Goal: Task Accomplishment & Management: Use online tool/utility

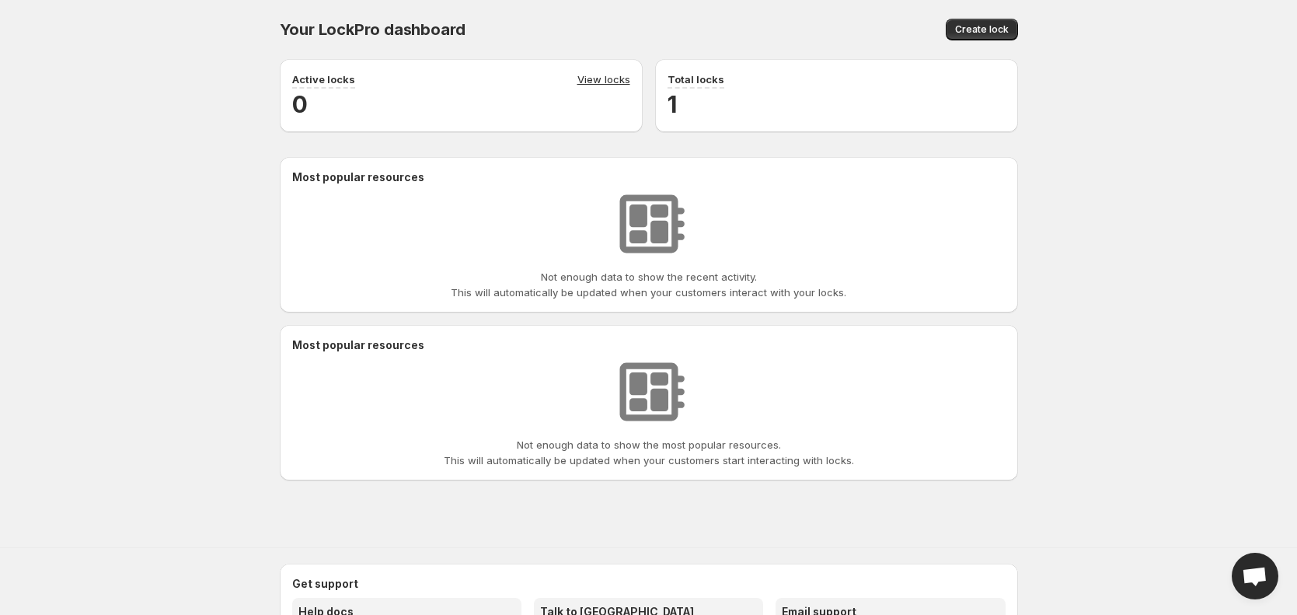
click at [942, 227] on div "Not enough data to show the recent activity. This will automatically be updated…" at bounding box center [648, 242] width 713 height 115
click at [968, 357] on div "Not enough data to show the most popular resources. This will automatically be …" at bounding box center [648, 410] width 713 height 115
click at [1208, 356] on div "Your LockPro dashboard. This page is ready Your LockPro dashboard Create lock A…" at bounding box center [648, 254] width 1297 height 508
click at [71, 285] on div "Your LockPro dashboard. This page is ready Your LockPro dashboard Create lock A…" at bounding box center [648, 254] width 1297 height 508
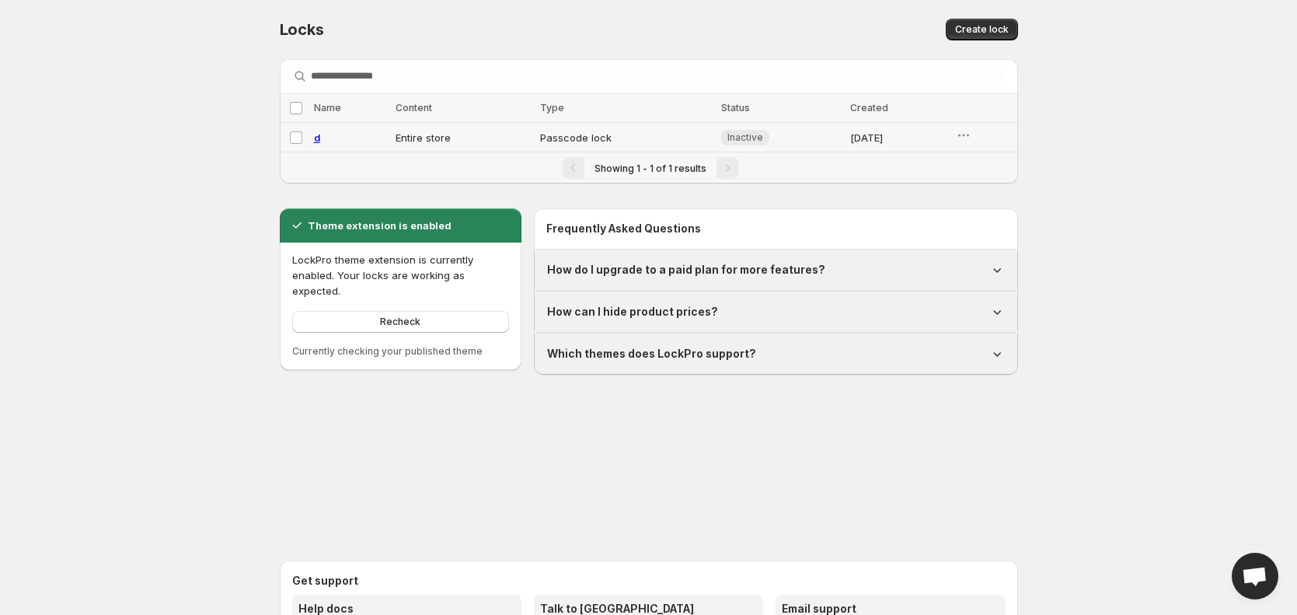
click at [318, 134] on span "d" at bounding box center [317, 137] width 6 height 12
select select "*****"
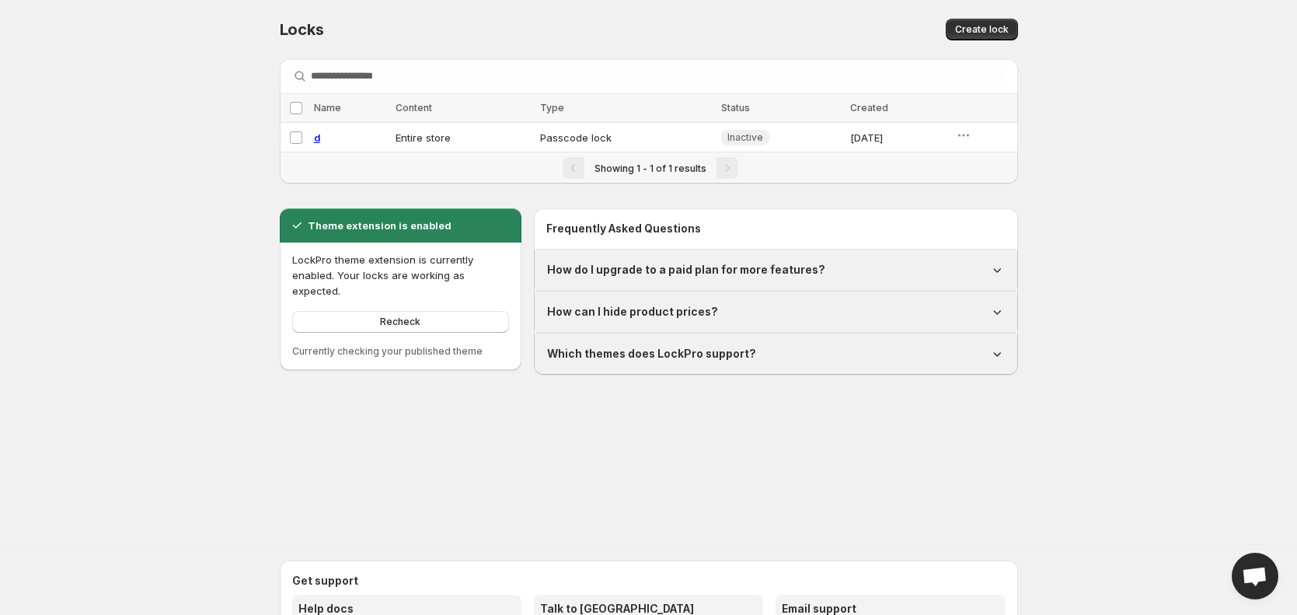
click at [1238, 392] on div "Locks. This page is ready Locks Create lock Searching in all Select all locks N…" at bounding box center [648, 252] width 1297 height 505
click at [124, 406] on div "Locks. This page is ready Locks Create lock Searching in all Select all locks N…" at bounding box center [648, 252] width 1297 height 505
click at [182, 328] on div "Locks. This page is ready Locks Create lock Searching in all Select all locks N…" at bounding box center [648, 252] width 1297 height 505
